Goal: Task Accomplishment & Management: Manage account settings

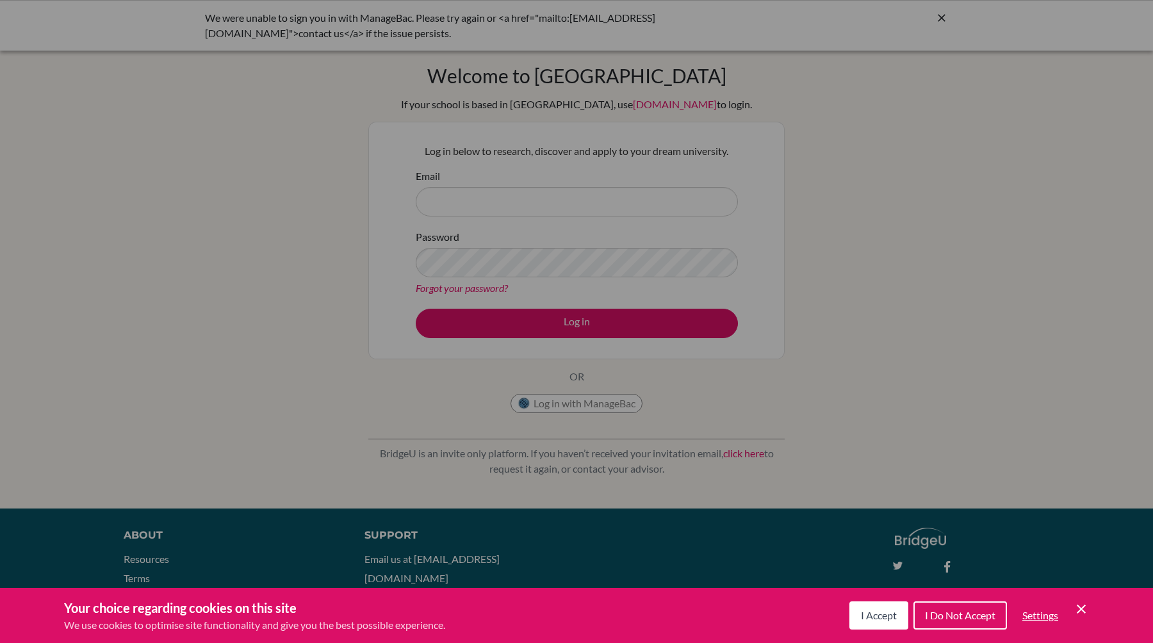
click at [1075, 604] on icon "Cookie Control Close Icon" at bounding box center [1080, 608] width 15 height 15
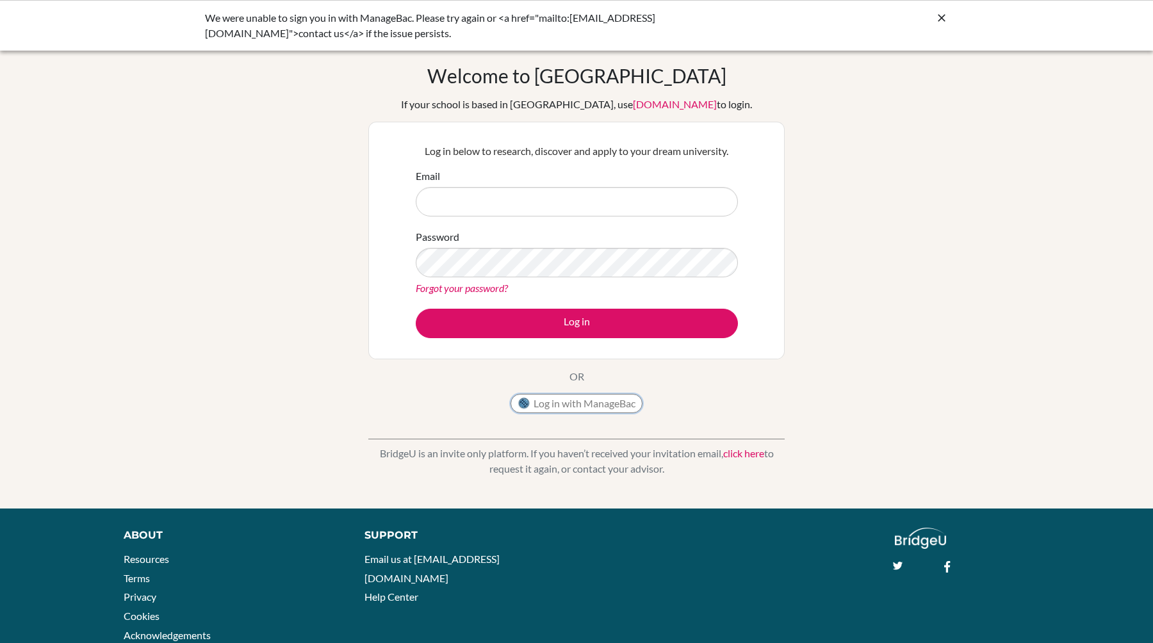
click at [588, 404] on button "Log in with ManageBac" at bounding box center [576, 403] width 132 height 19
click at [633, 106] on link "[DOMAIN_NAME]" at bounding box center [675, 104] width 84 height 12
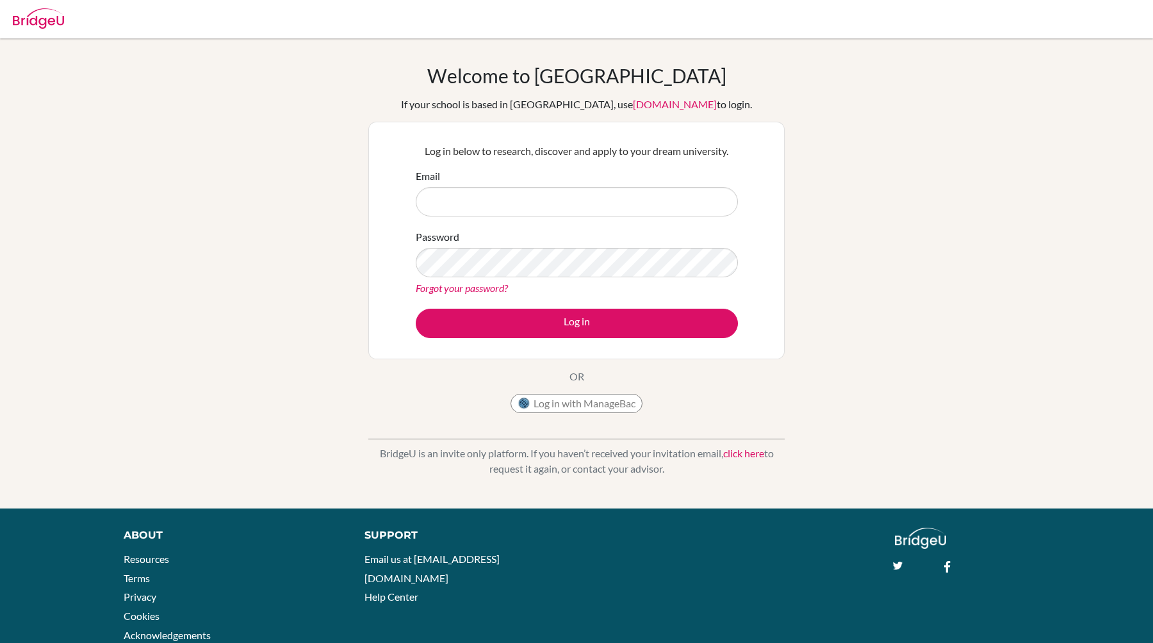
click at [755, 453] on link "click here" at bounding box center [743, 453] width 41 height 12
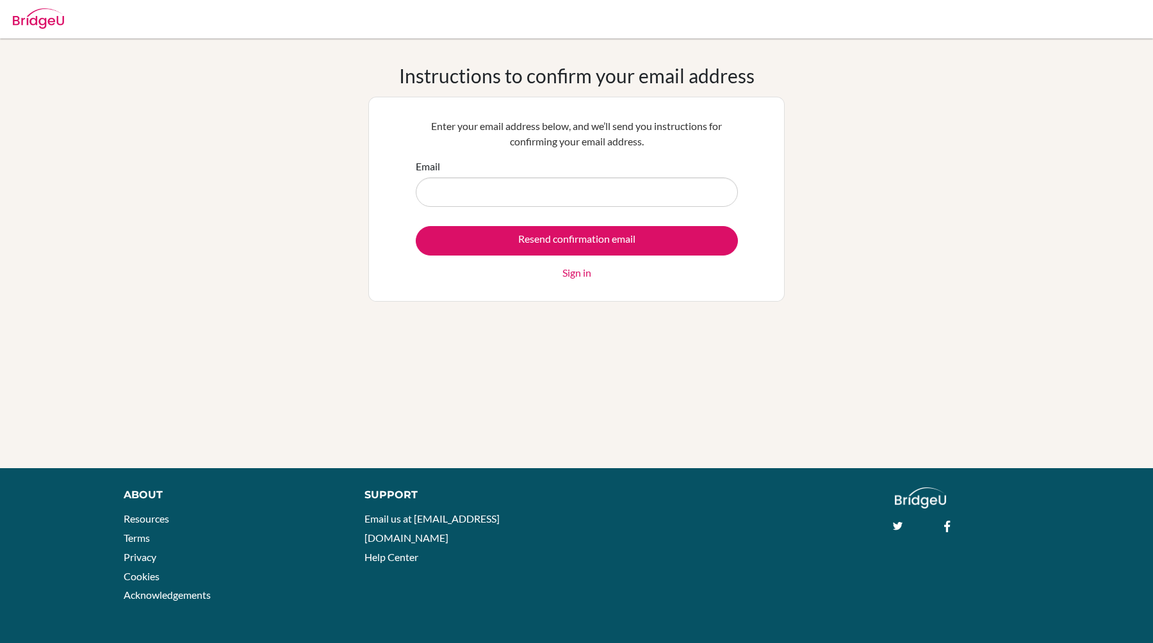
click at [567, 272] on link "Sign in" at bounding box center [576, 272] width 29 height 15
click at [572, 273] on link "Sign in" at bounding box center [576, 272] width 29 height 15
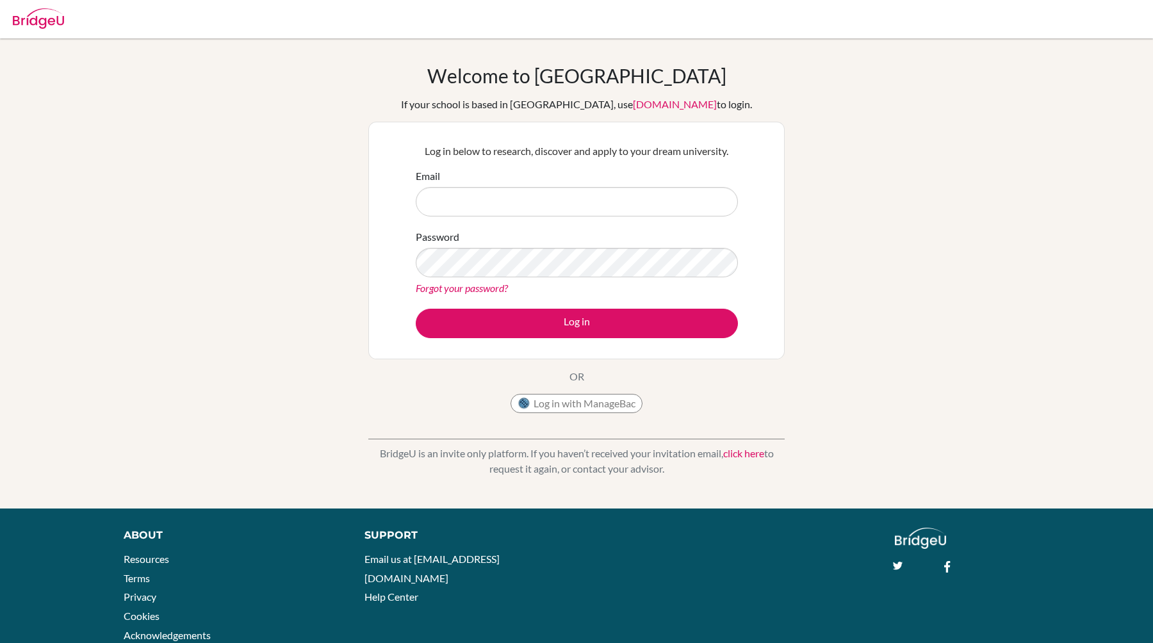
click at [551, 213] on input "Email" at bounding box center [577, 201] width 322 height 29
type input "[EMAIL_ADDRESS][DOMAIN_NAME]"
click at [505, 202] on input "Email" at bounding box center [577, 201] width 322 height 29
type input "21i653@ms.mingdao.edu.tw"
click at [416, 309] on button "Log in" at bounding box center [577, 323] width 322 height 29
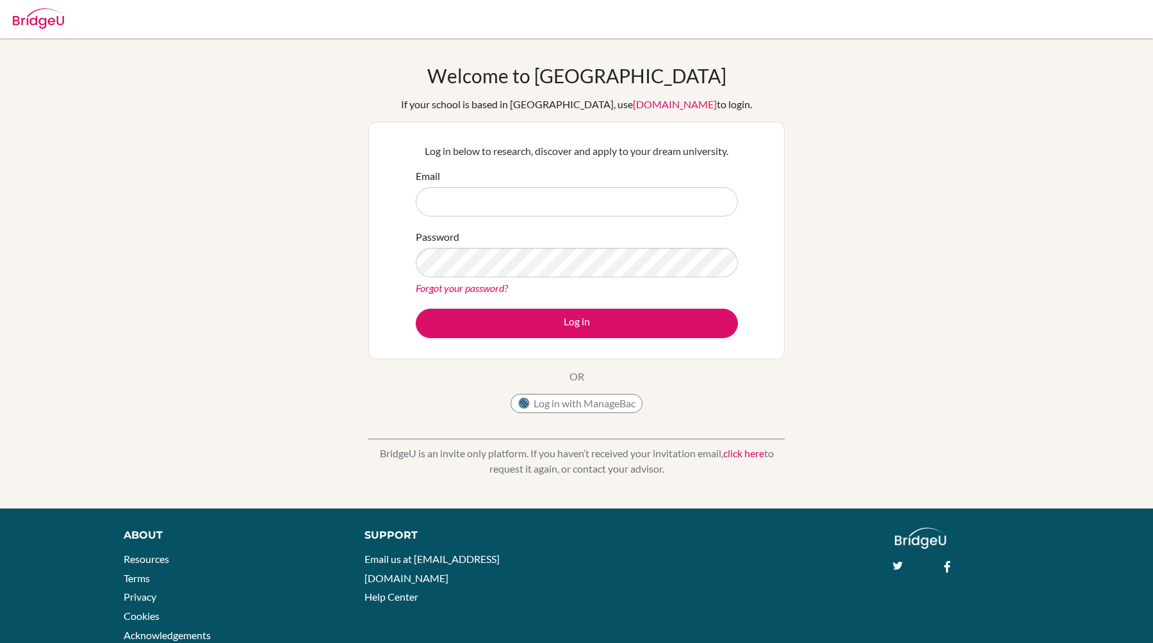
click at [42, 26] on img at bounding box center [38, 18] width 51 height 20
click at [125, 560] on link "Resources" at bounding box center [146, 559] width 45 height 12
